Goal: Task Accomplishment & Management: Manage account settings

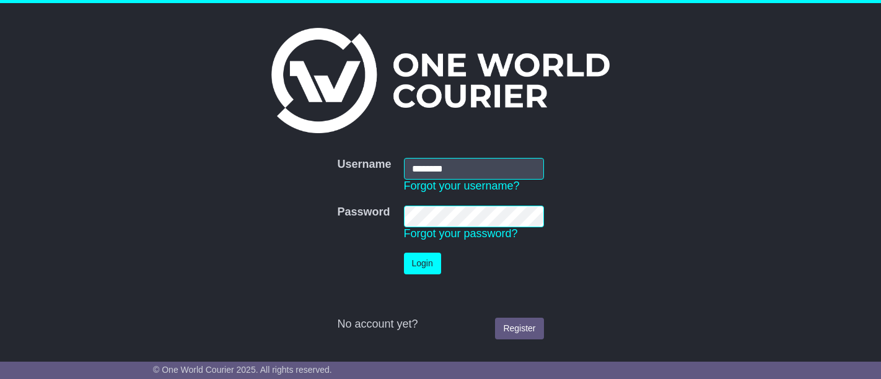
click at [420, 269] on button "Login" at bounding box center [422, 264] width 37 height 22
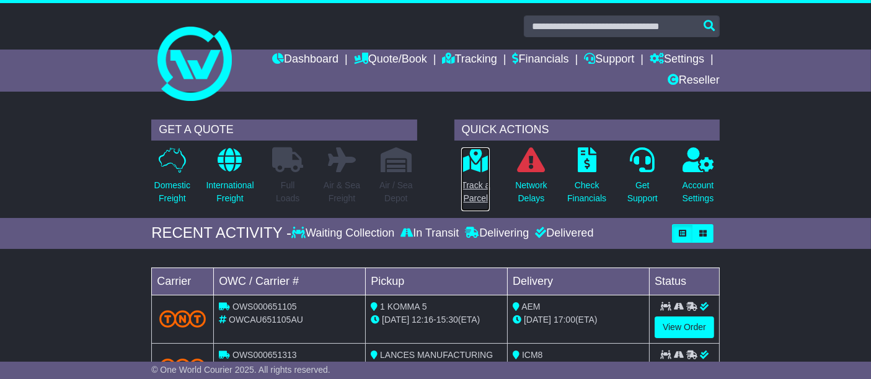
click at [486, 180] on p "Track a Parcel" at bounding box center [475, 192] width 29 height 26
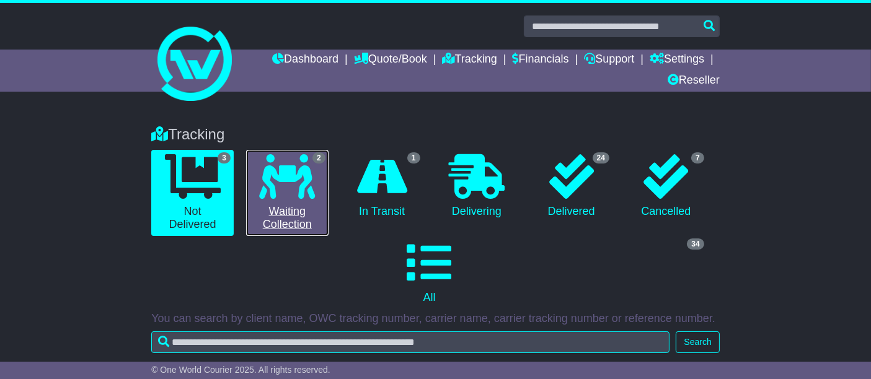
click at [285, 192] on icon at bounding box center [287, 176] width 56 height 45
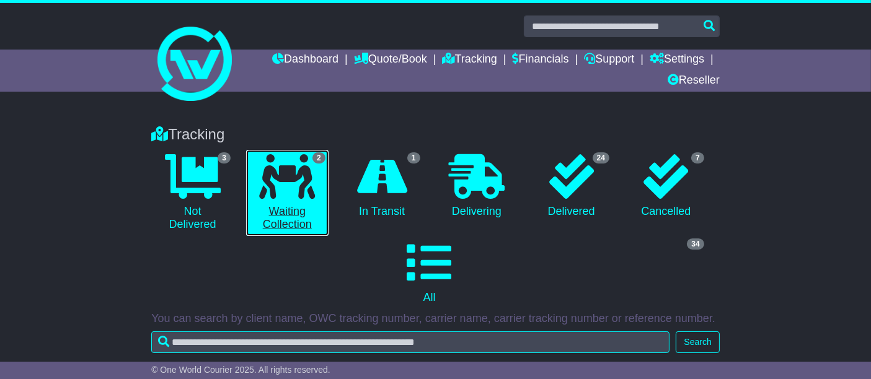
click at [314, 185] on icon at bounding box center [287, 176] width 56 height 45
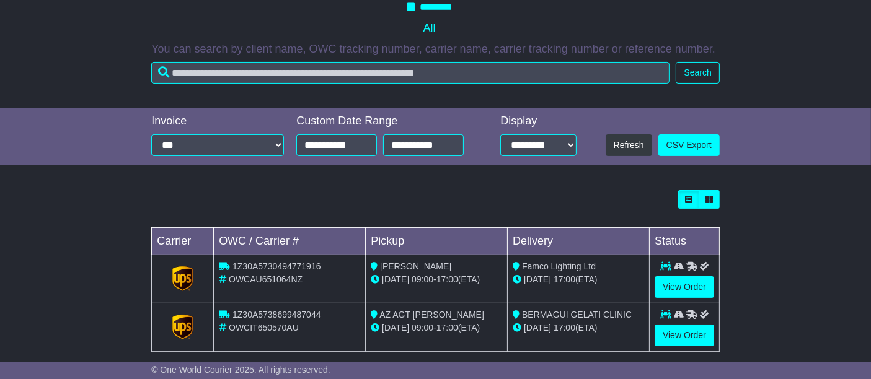
scroll to position [275, 0]
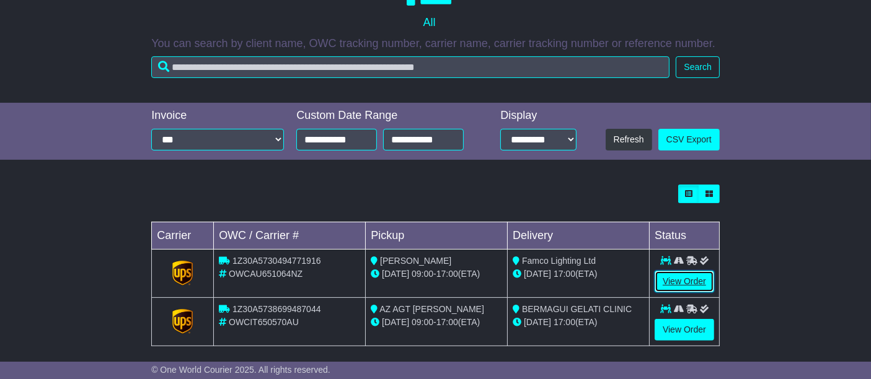
click at [692, 280] on link "View Order" at bounding box center [683, 282] width 59 height 22
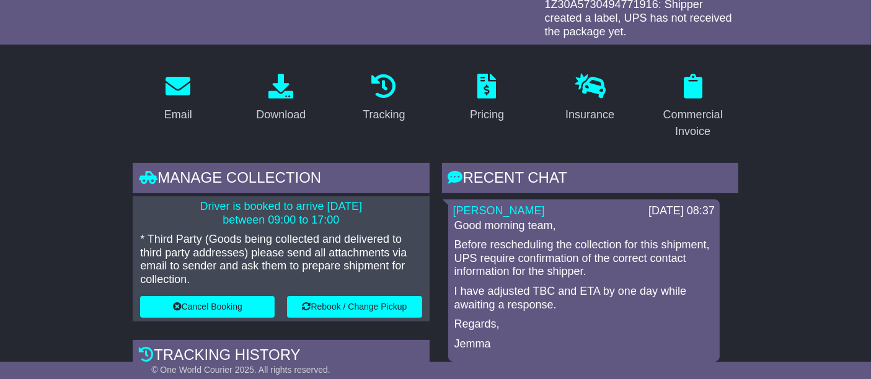
scroll to position [275, 0]
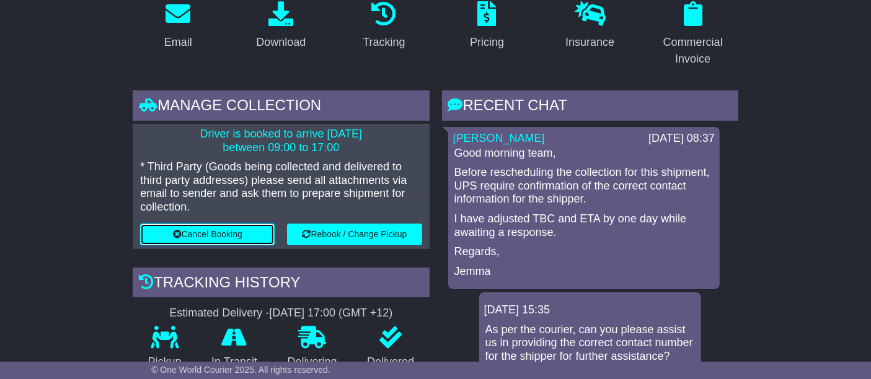
click at [220, 235] on button "Cancel Booking" at bounding box center [207, 235] width 134 height 22
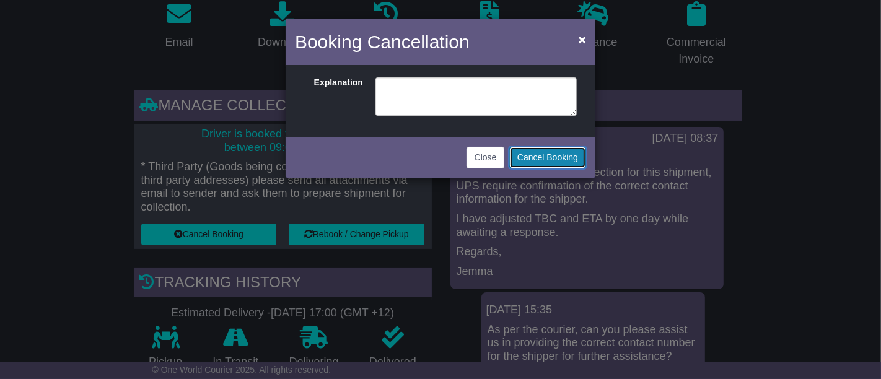
click at [531, 155] on button "Cancel Booking" at bounding box center [547, 158] width 77 height 22
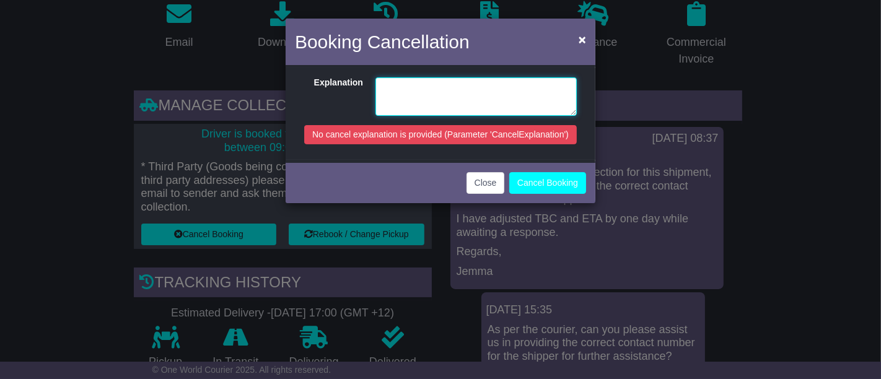
click at [460, 100] on textarea at bounding box center [476, 96] width 201 height 38
type textarea "****"
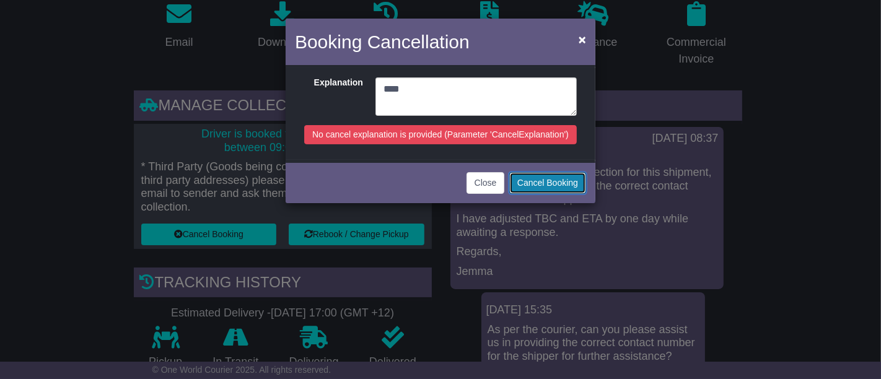
drag, startPoint x: 577, startPoint y: 172, endPoint x: 570, endPoint y: 181, distance: 11.0
click at [571, 182] on button "Cancel Booking" at bounding box center [547, 183] width 77 height 22
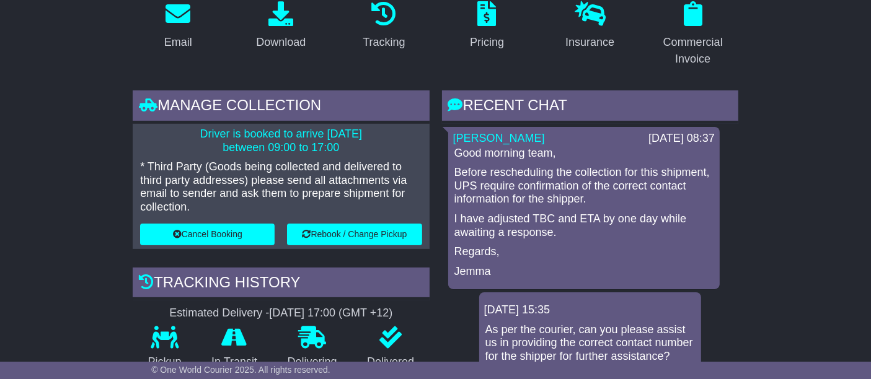
scroll to position [20, 0]
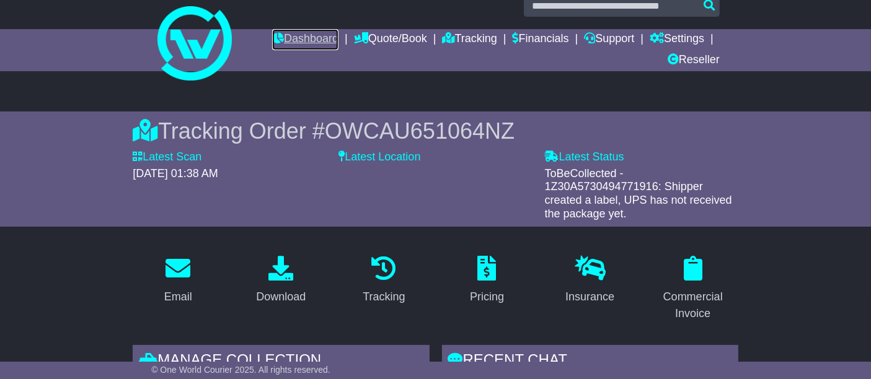
click at [306, 38] on link "Dashboard" at bounding box center [305, 39] width 66 height 21
